Goal: Check status: Check status

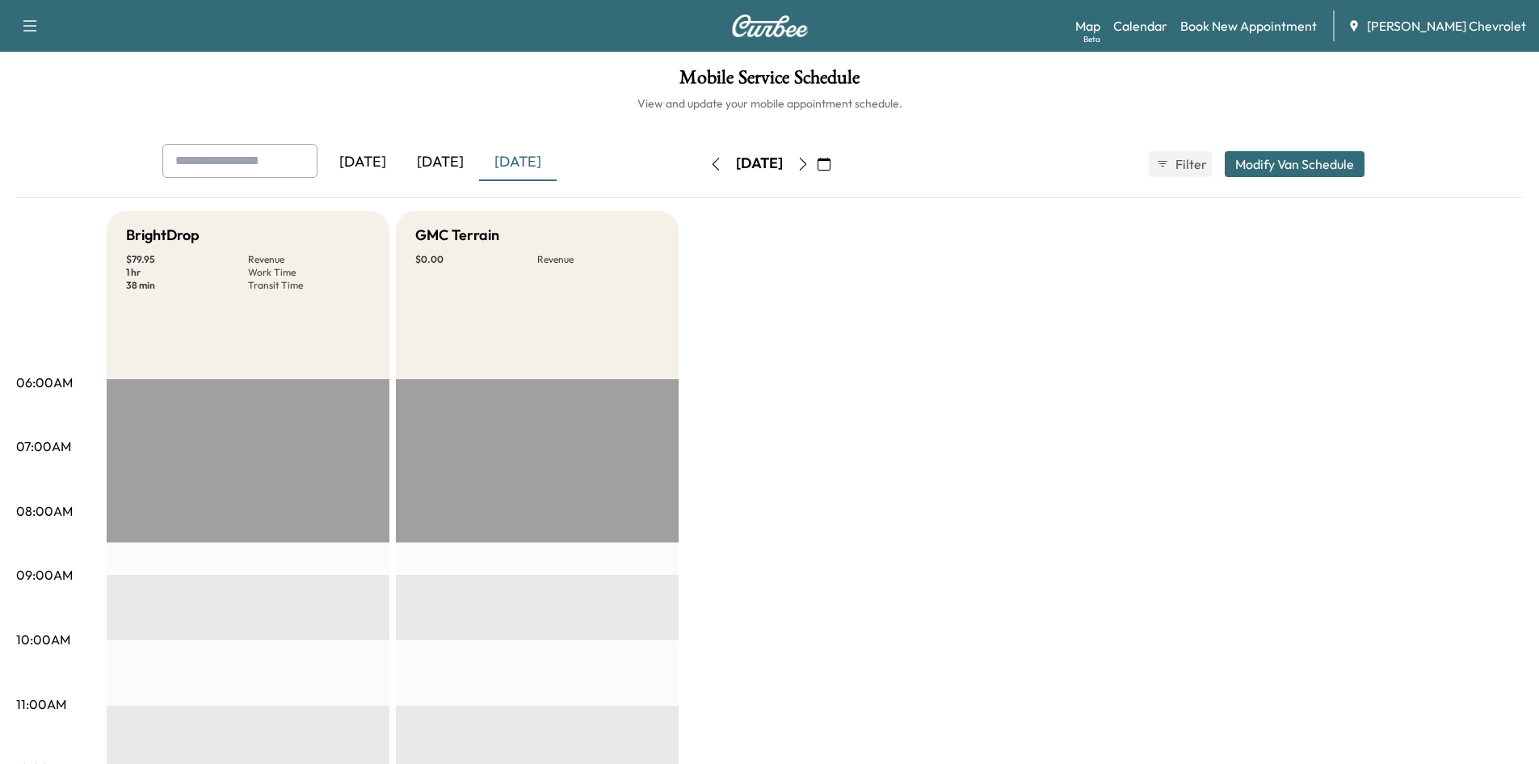
click at [511, 161] on div "[DATE]" at bounding box center [518, 162] width 78 height 37
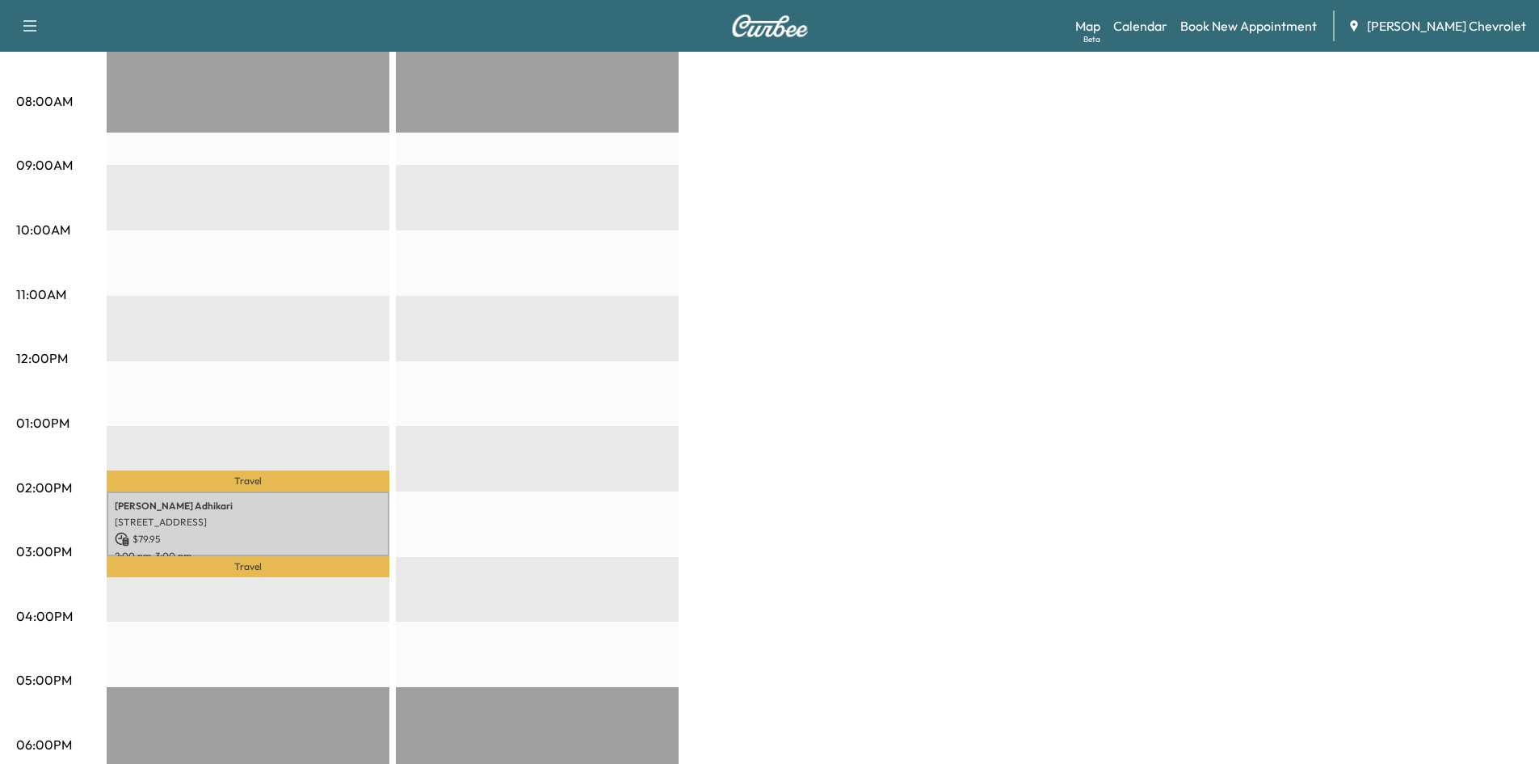
scroll to position [242, 0]
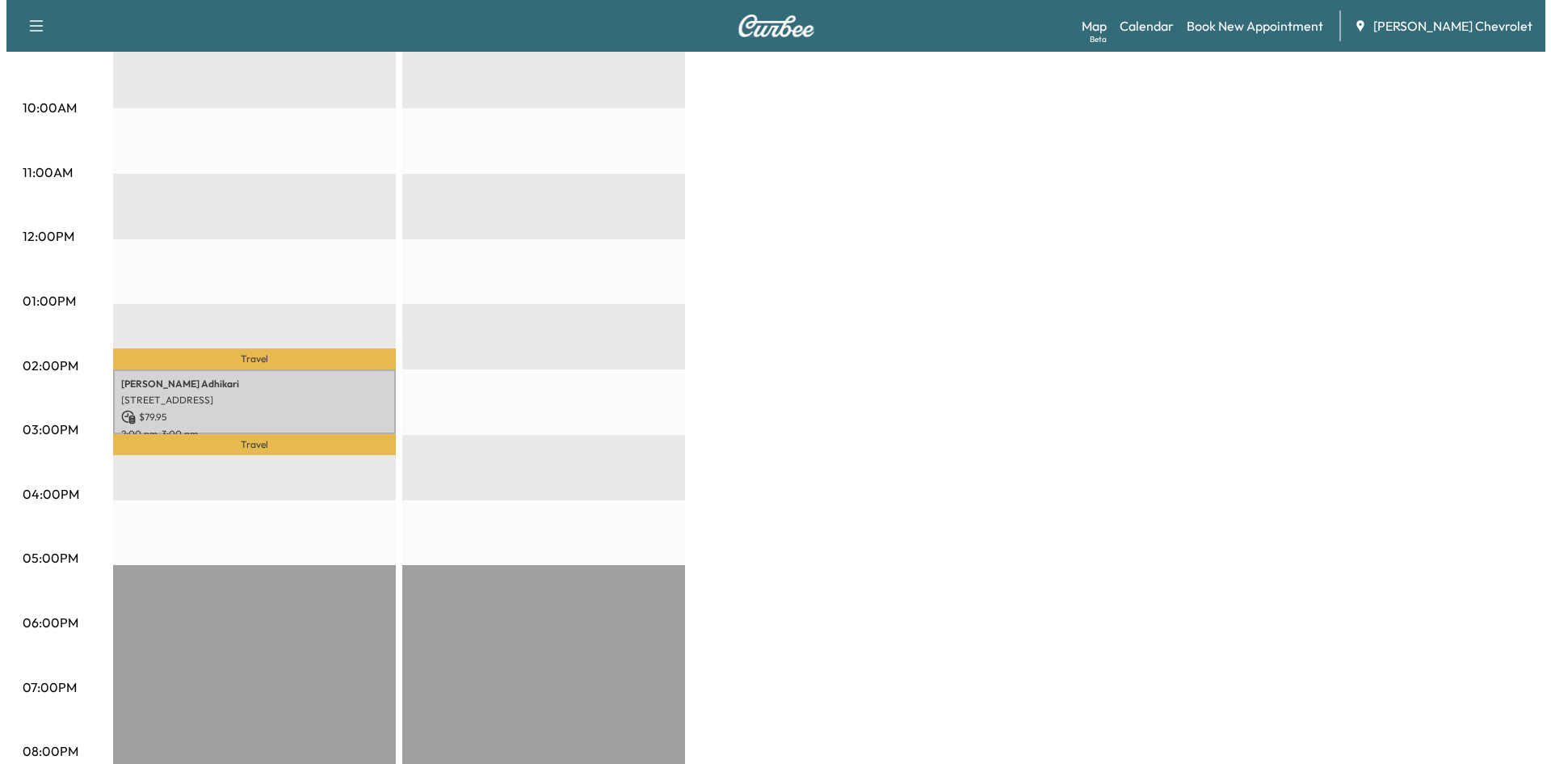
scroll to position [675, 0]
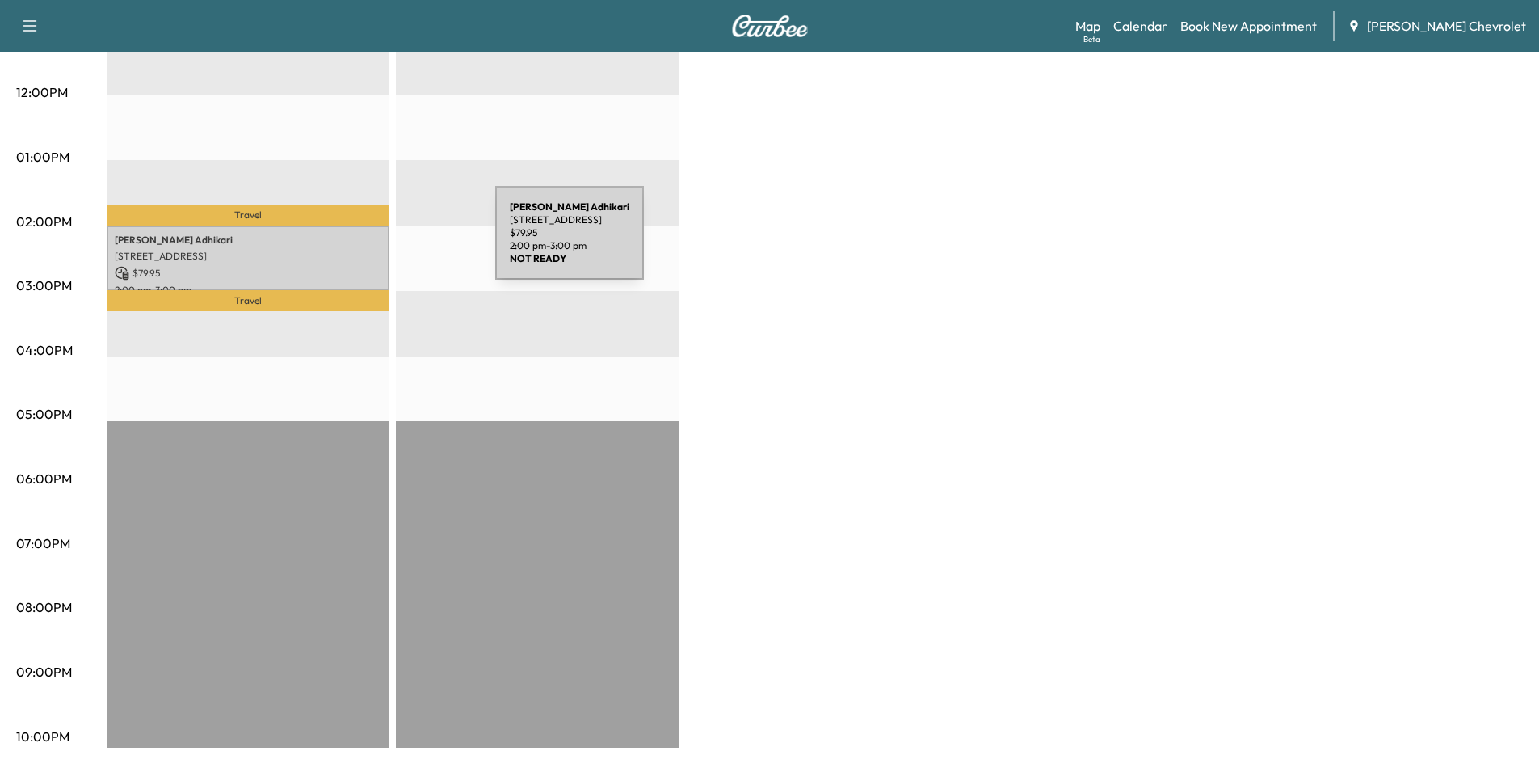
click at [320, 238] on p "Bishwas Adhikari" at bounding box center [248, 240] width 267 height 13
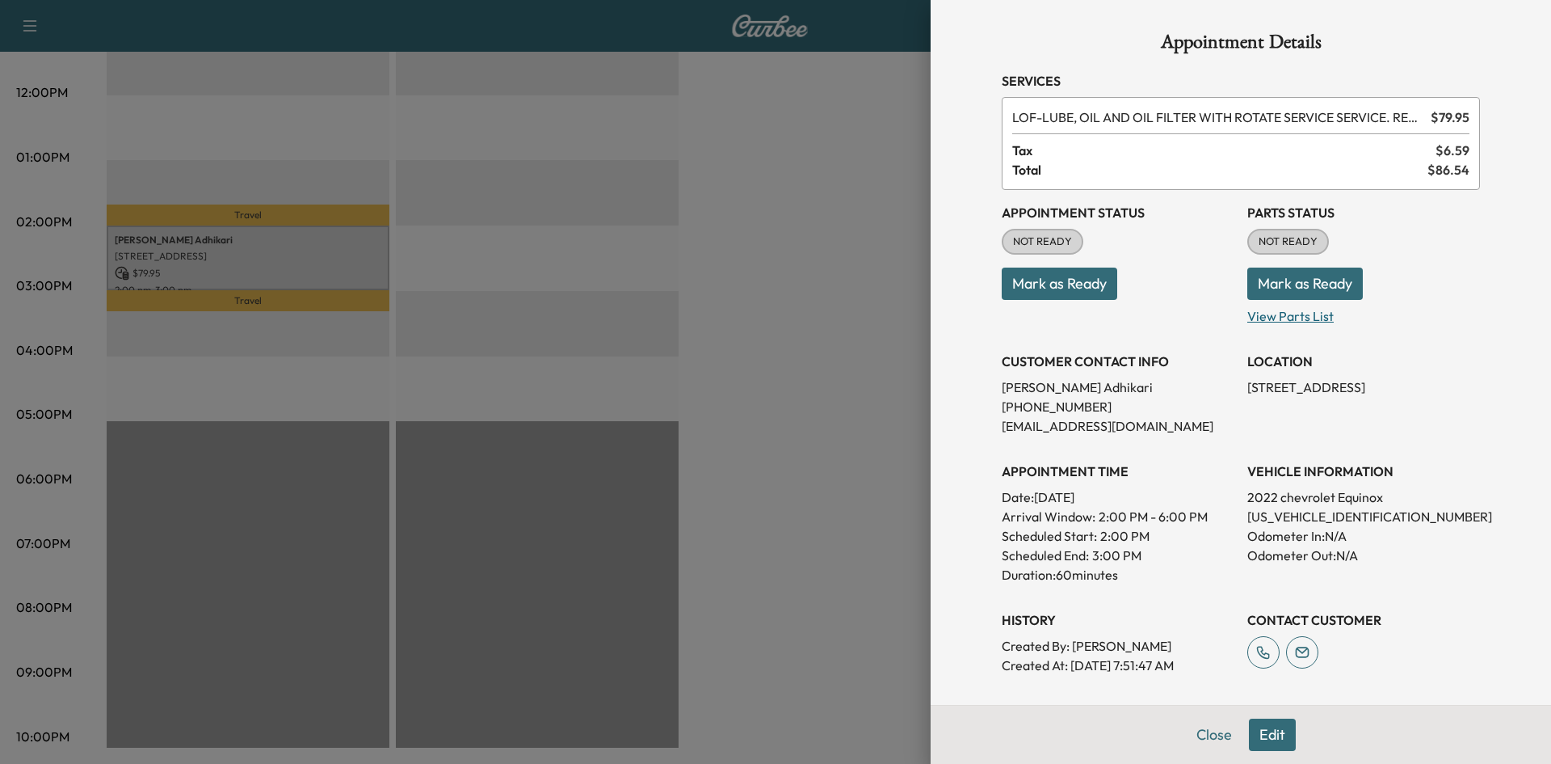
click at [1291, 318] on p "View Parts List" at bounding box center [1364, 313] width 233 height 26
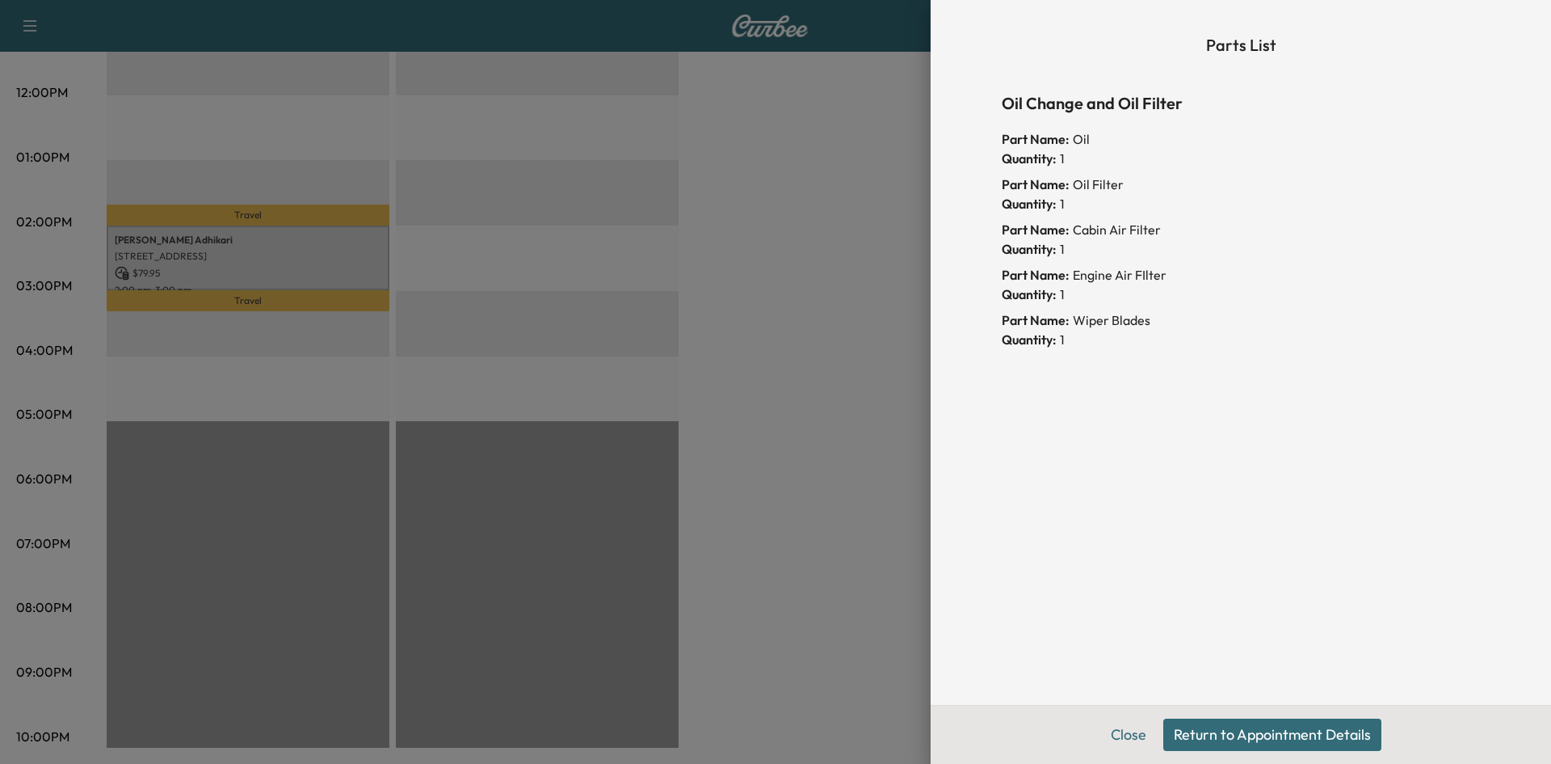
click at [878, 234] on div at bounding box center [775, 382] width 1551 height 764
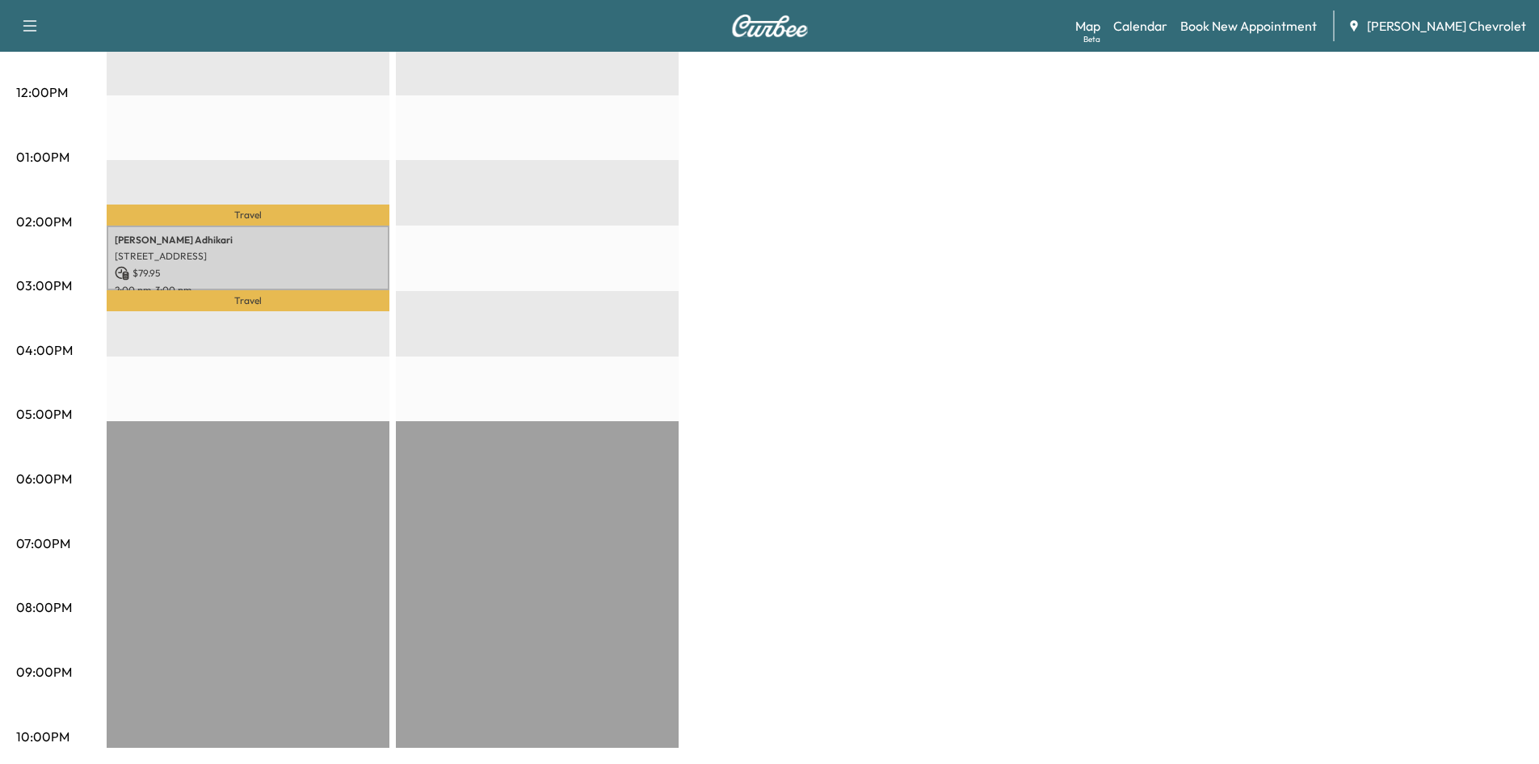
click at [278, 217] on p "Travel" at bounding box center [248, 214] width 283 height 21
click at [287, 250] on p "[STREET_ADDRESS]" at bounding box center [248, 256] width 267 height 13
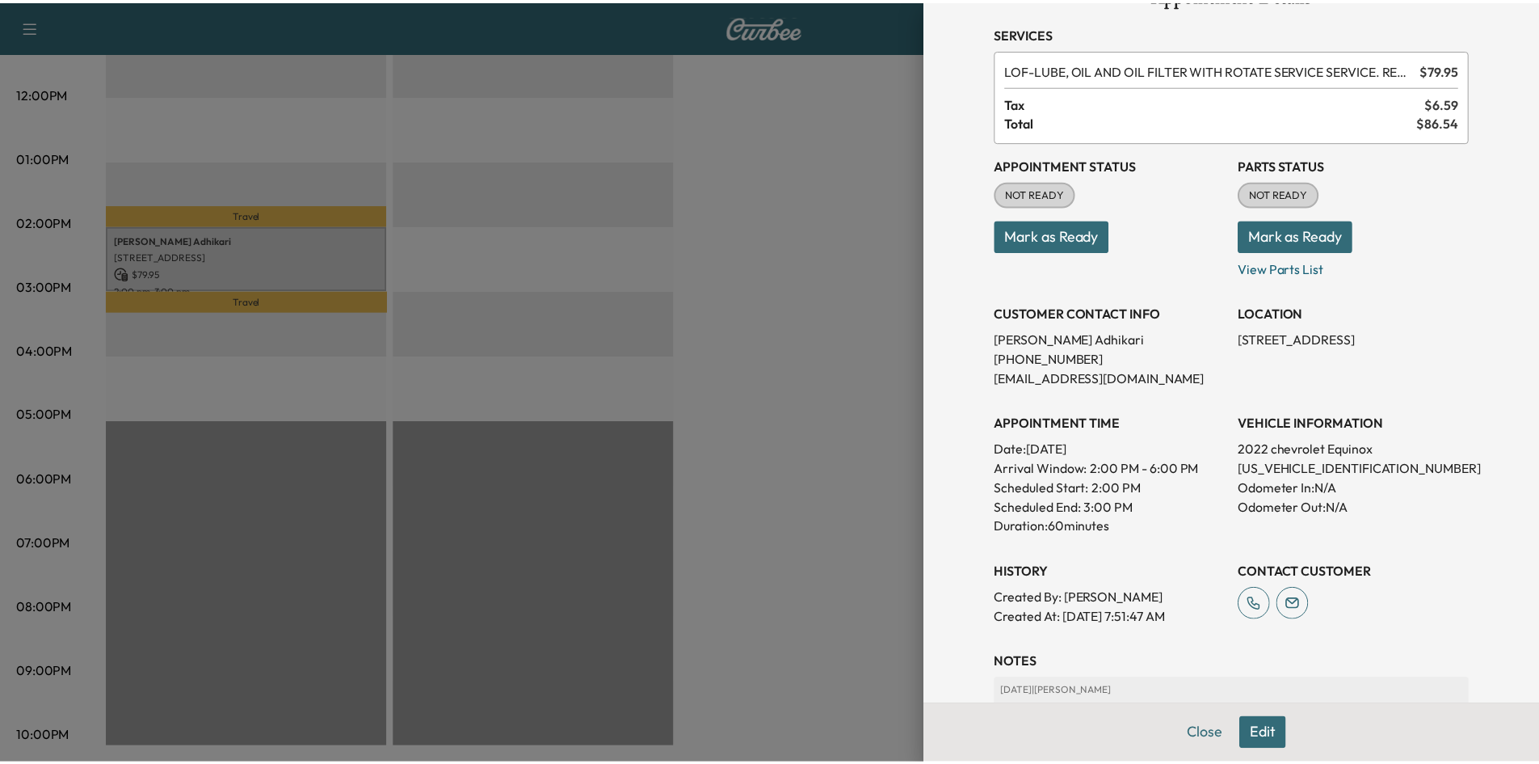
scroll to position [81, 0]
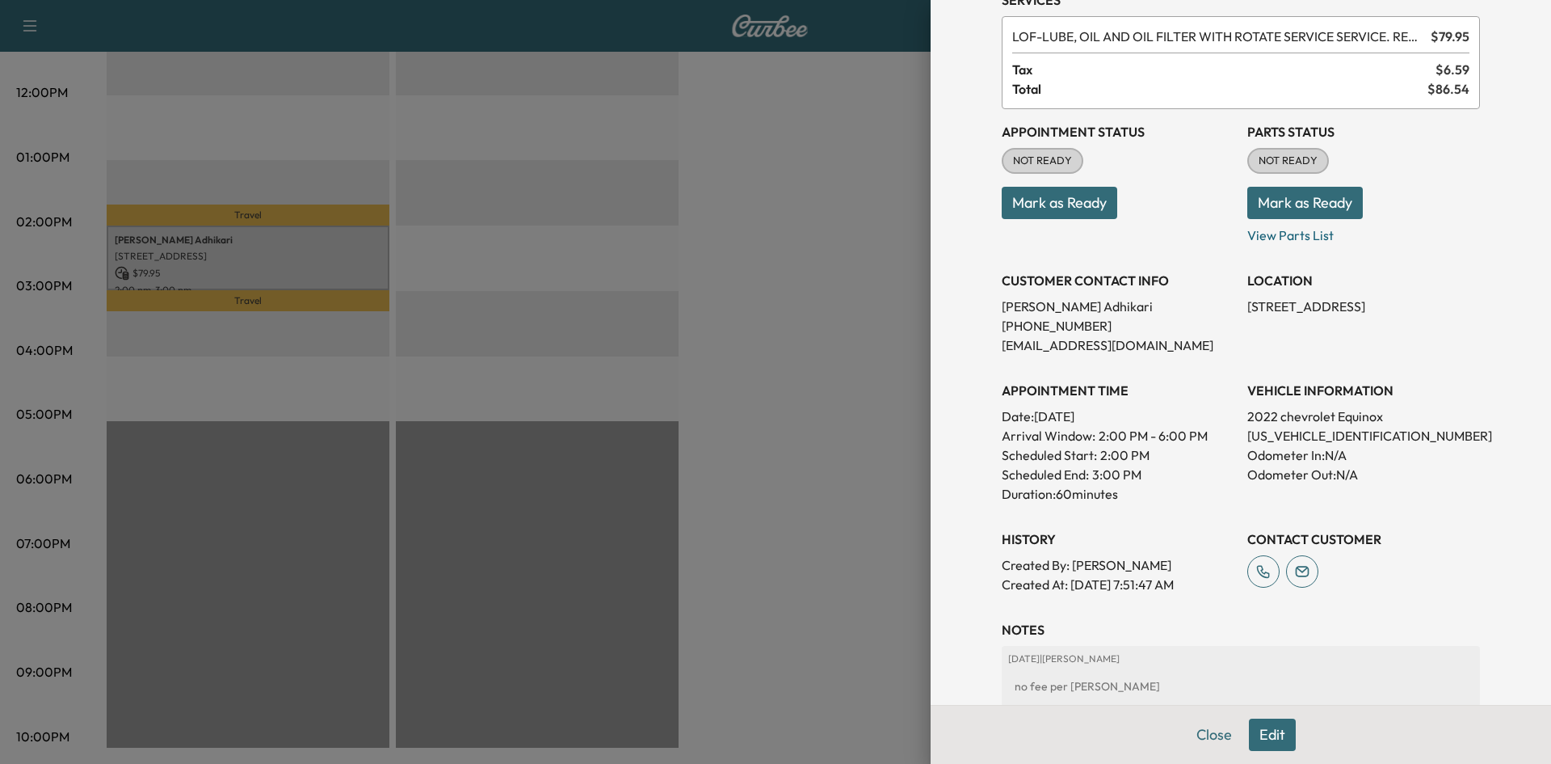
click at [684, 346] on div at bounding box center [775, 382] width 1551 height 764
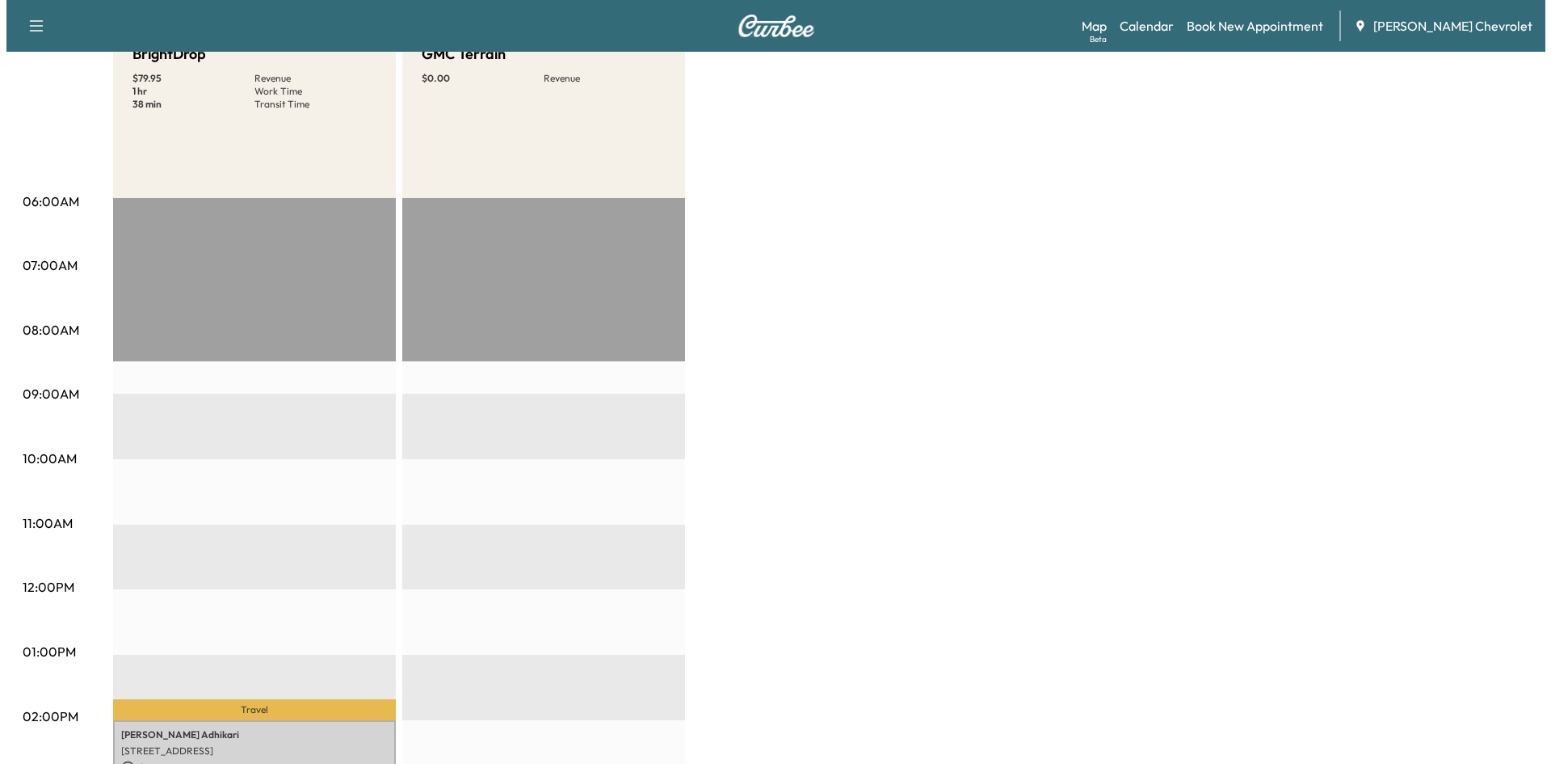
scroll to position [404, 0]
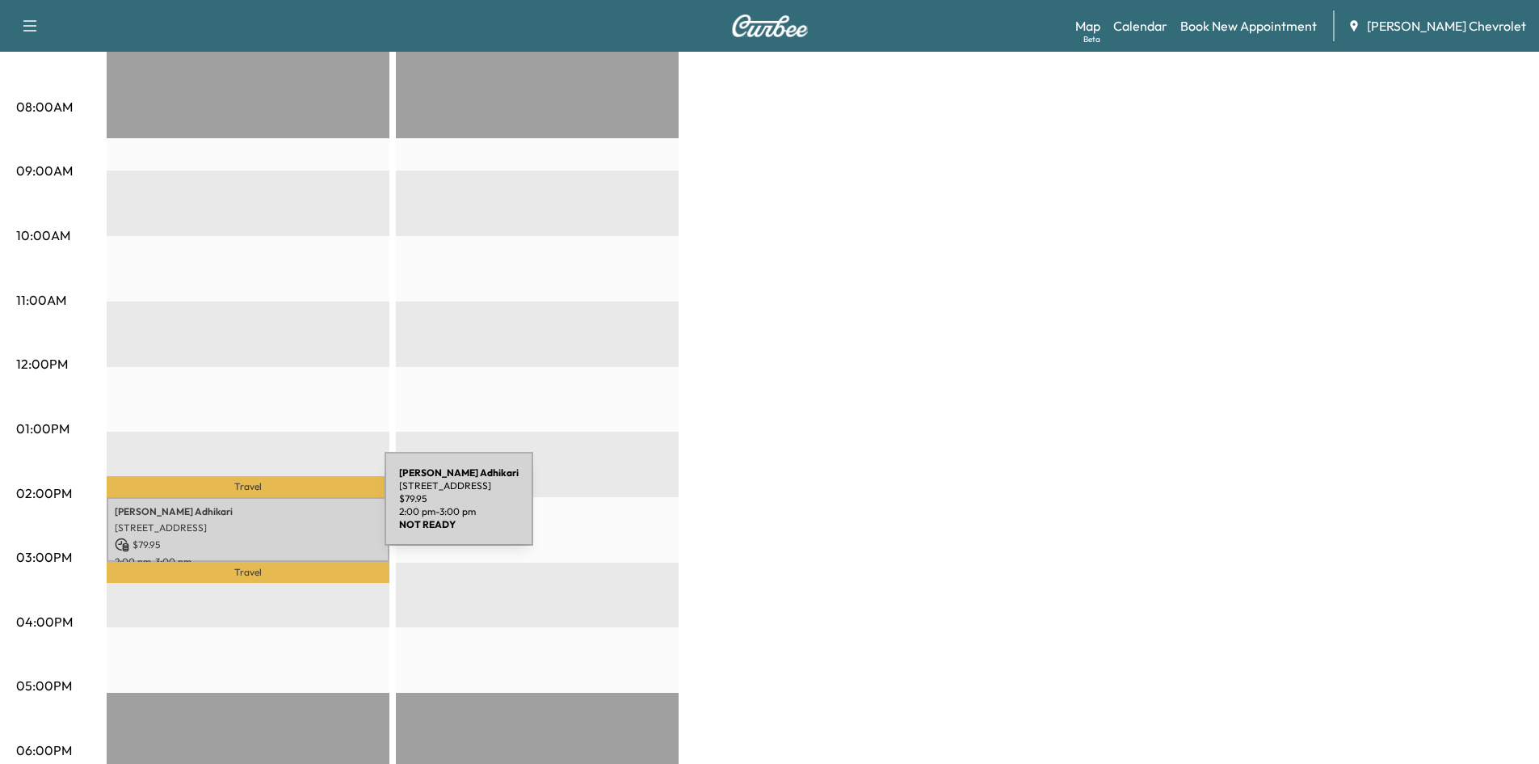
click at [263, 507] on p "Bishwas Adhikari" at bounding box center [248, 511] width 267 height 13
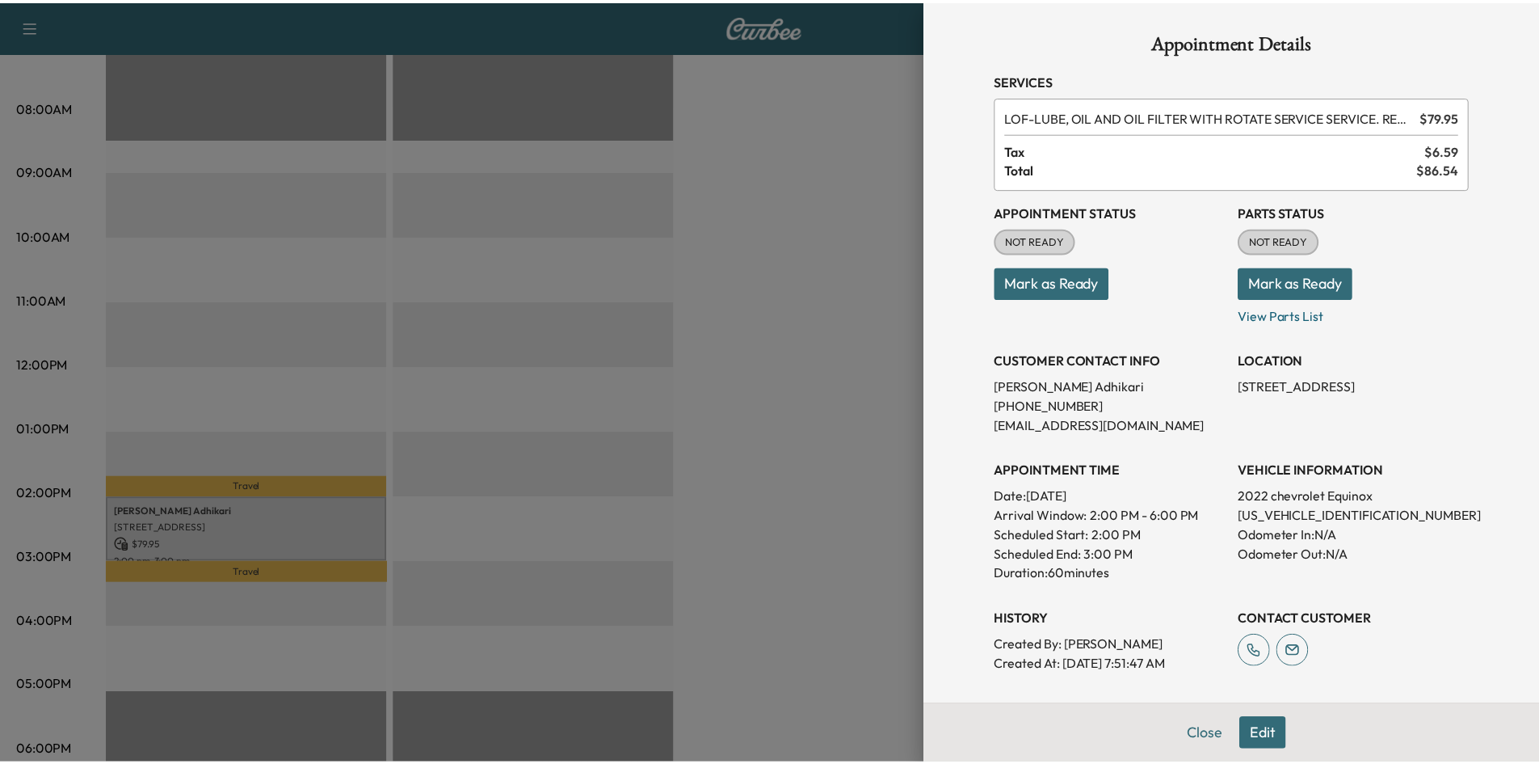
scroll to position [0, 0]
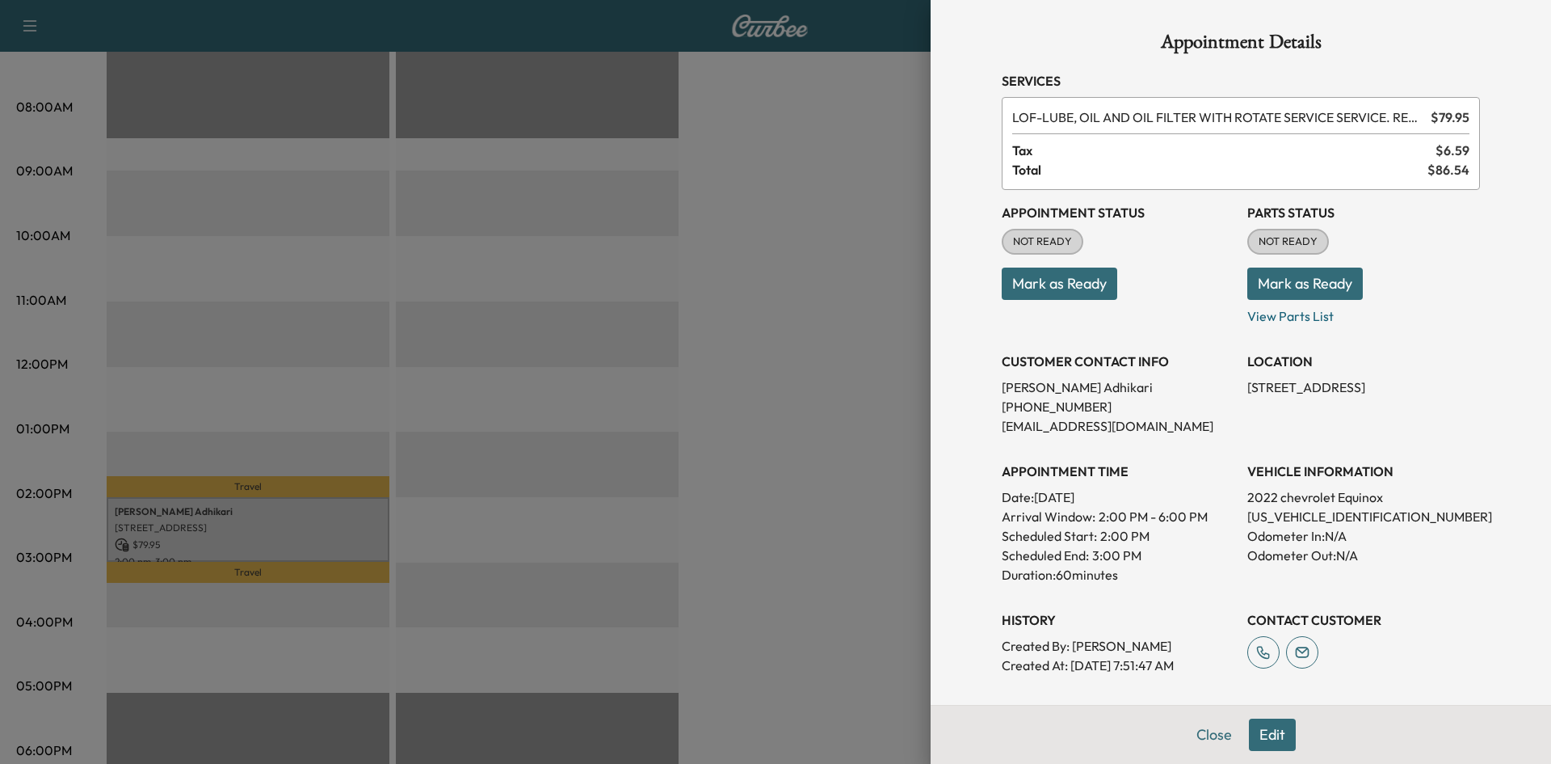
click at [1302, 513] on p "2GNAXKEV8N6103298" at bounding box center [1364, 516] width 233 height 19
click at [1303, 513] on p "2GNAXKEV8N6103298" at bounding box center [1364, 516] width 233 height 19
copy p "2GNAXKEV8N6103298"
click at [801, 265] on div at bounding box center [775, 382] width 1551 height 764
